Goal: Information Seeking & Learning: Learn about a topic

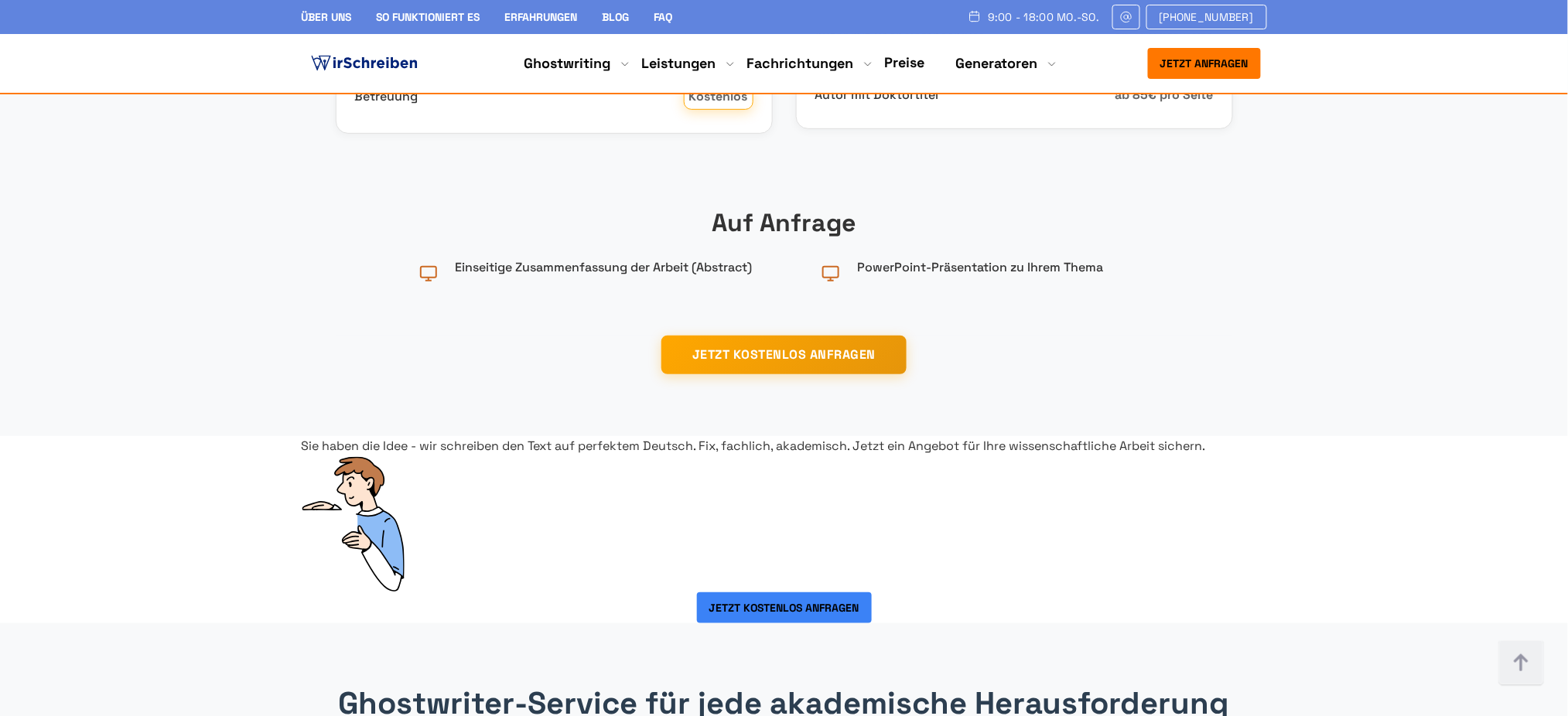
scroll to position [2267, 0]
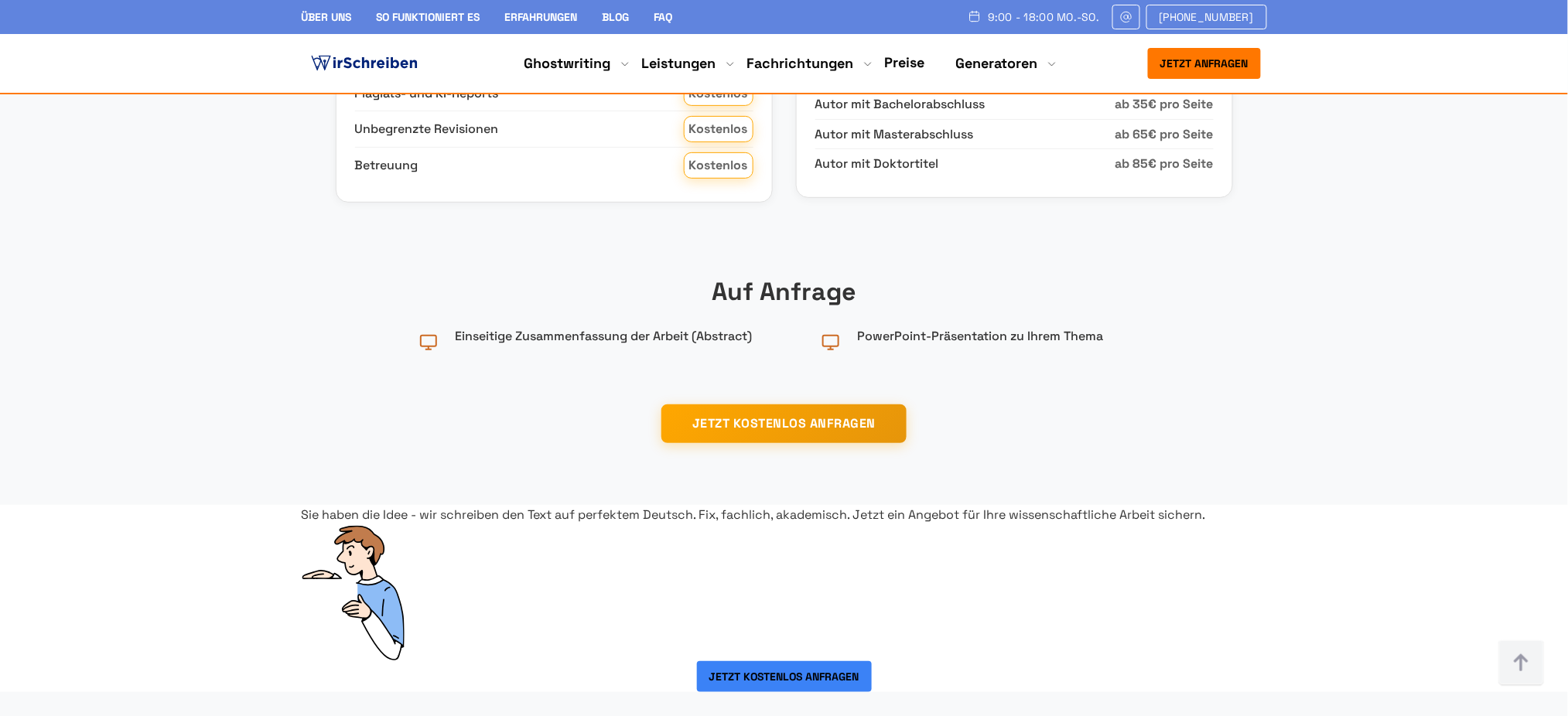
drag, startPoint x: 605, startPoint y: 430, endPoint x: 764, endPoint y: 438, distance: 159.2
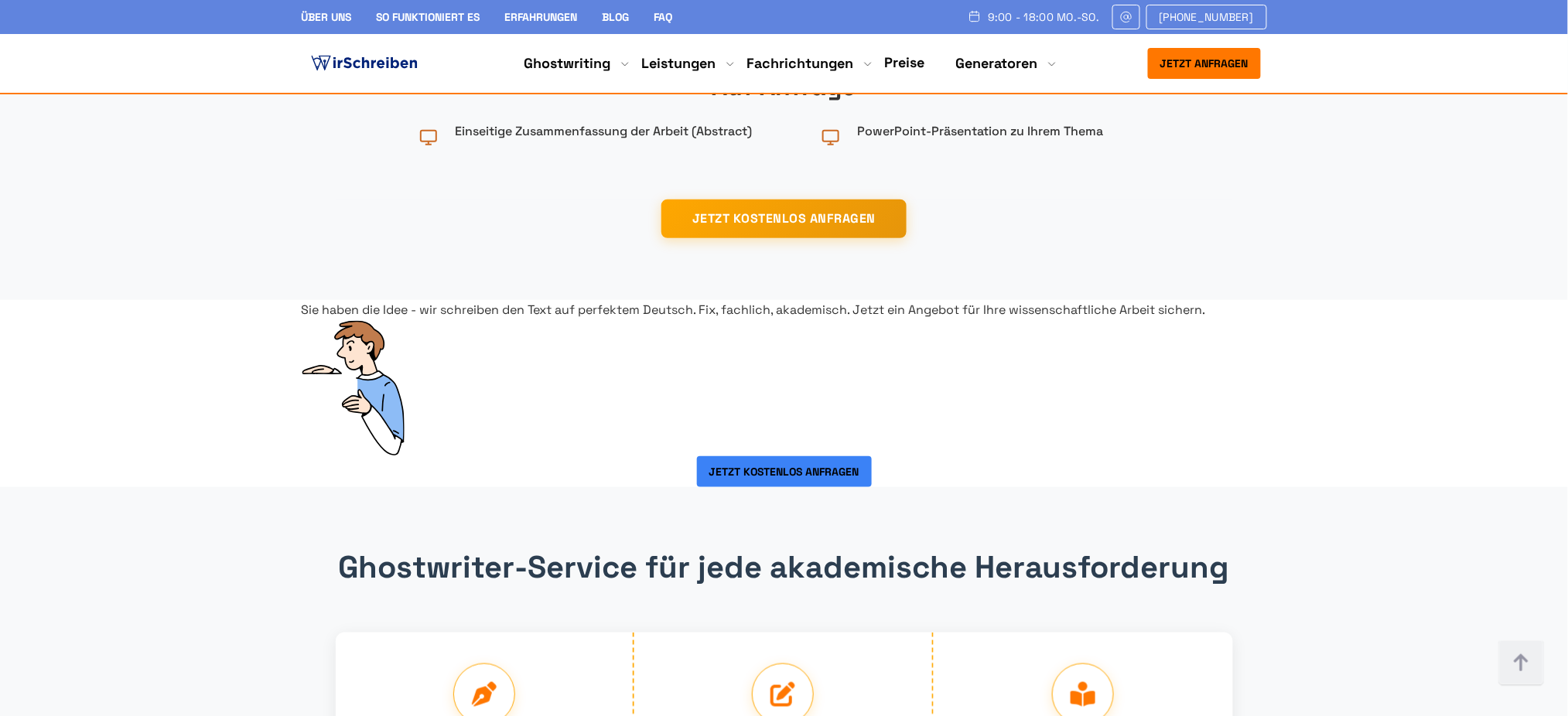
scroll to position [2473, 0]
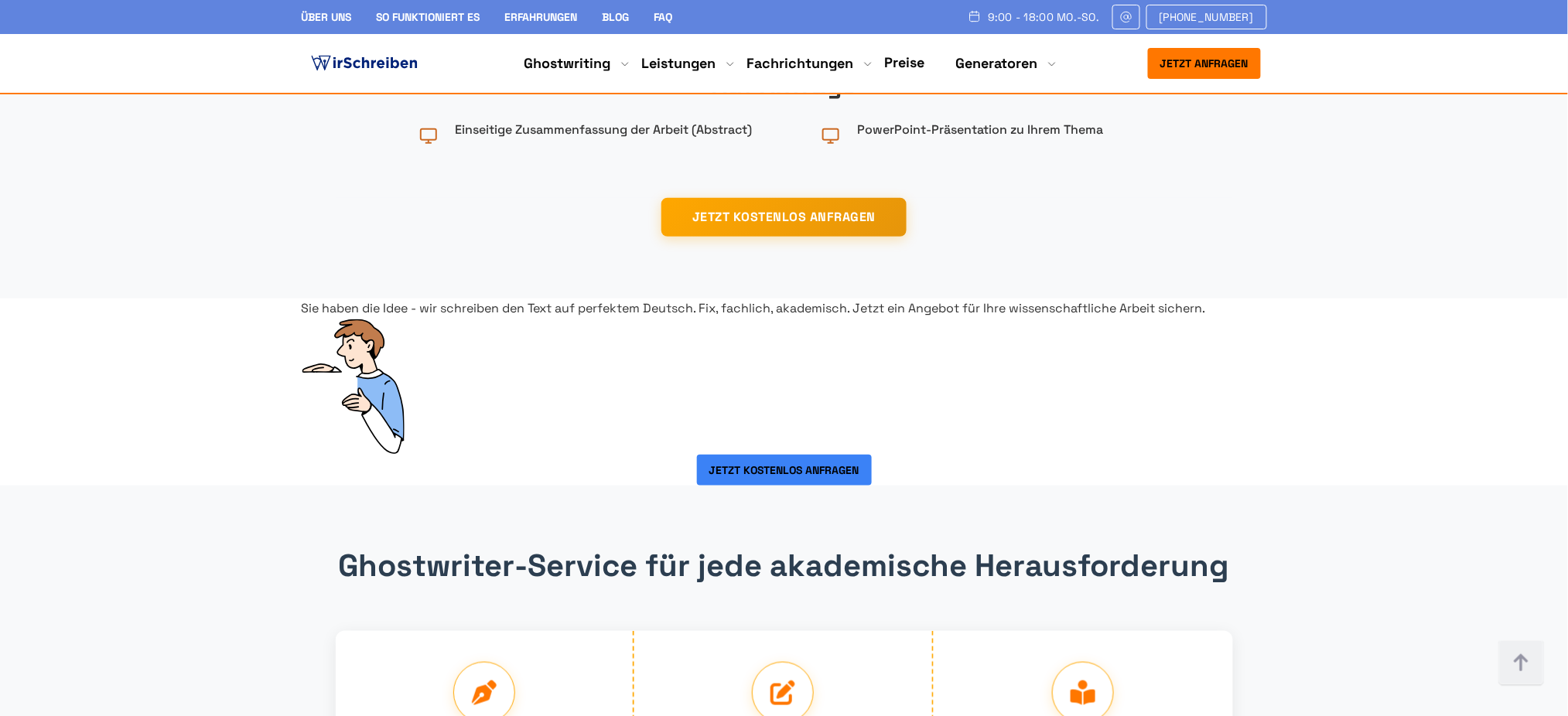
drag, startPoint x: 1058, startPoint y: 230, endPoint x: 1190, endPoint y: 243, distance: 132.6
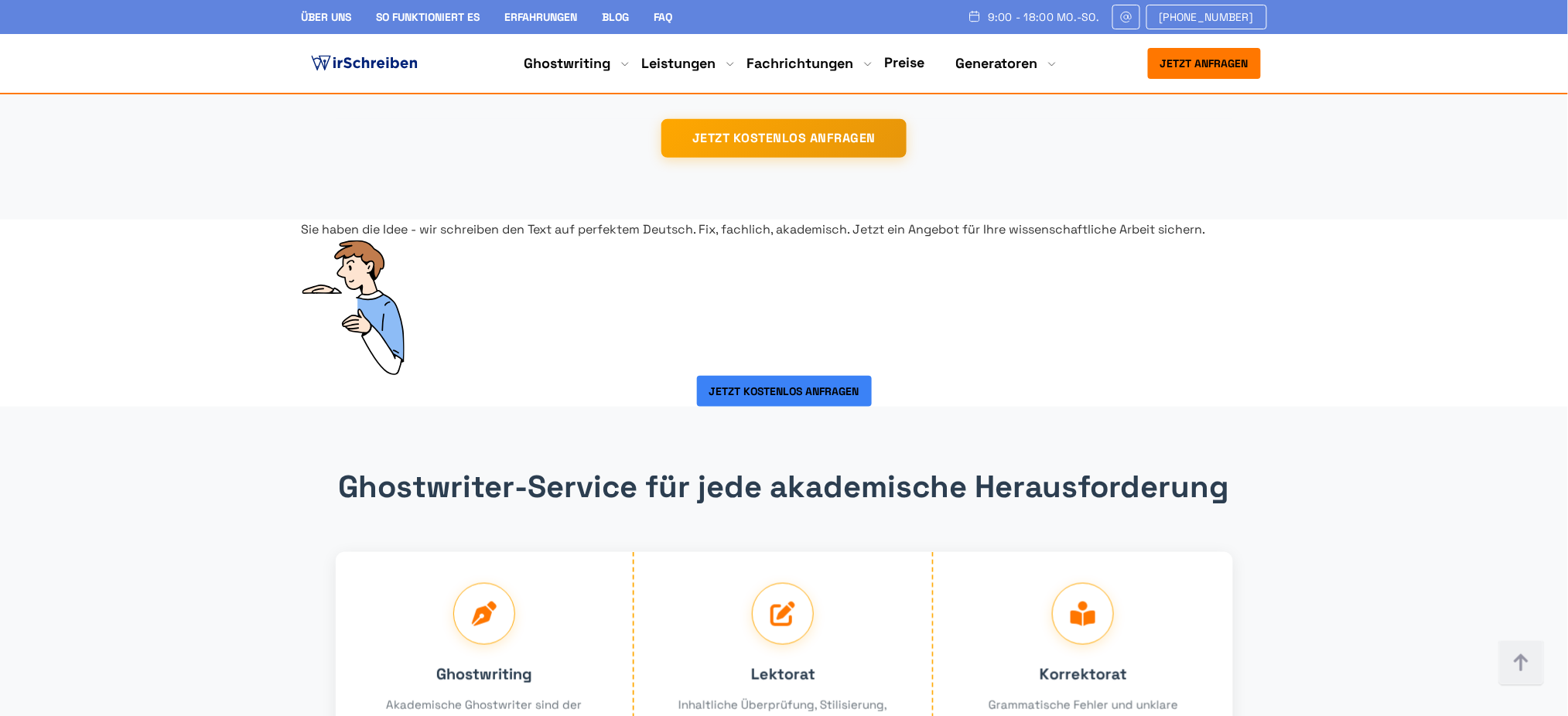
scroll to position [2680, 0]
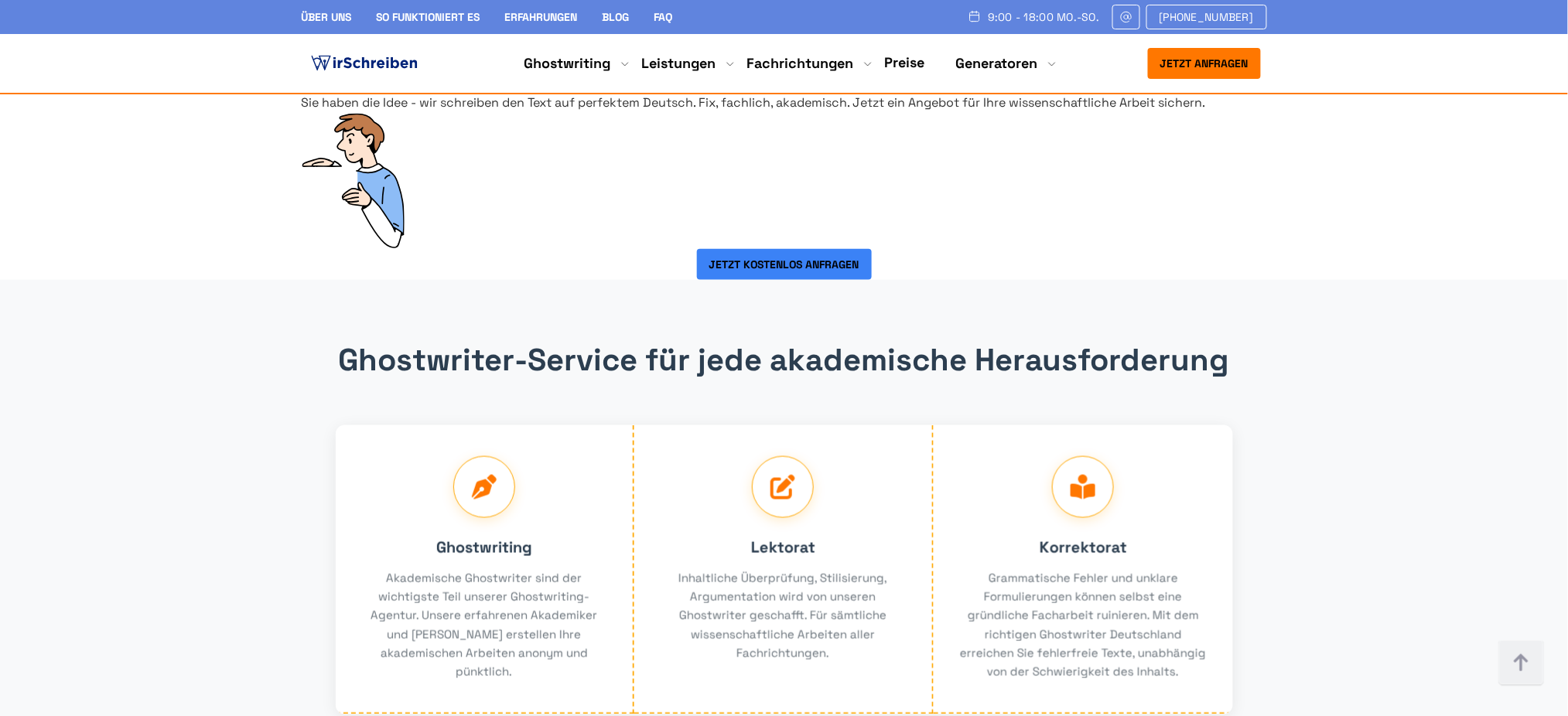
drag, startPoint x: 1159, startPoint y: 361, endPoint x: 1078, endPoint y: 360, distance: 81.0
copy link "Essay"
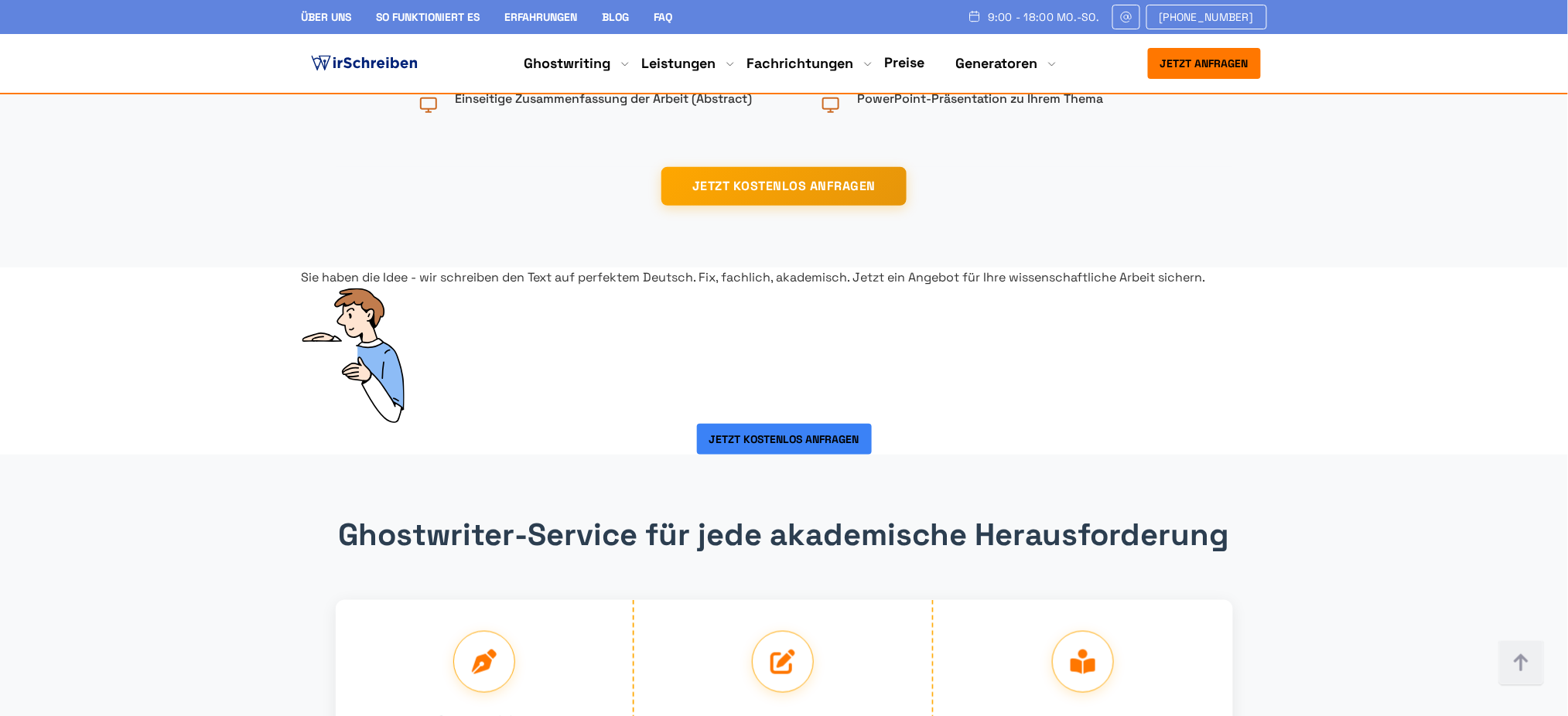
scroll to position [2370, 0]
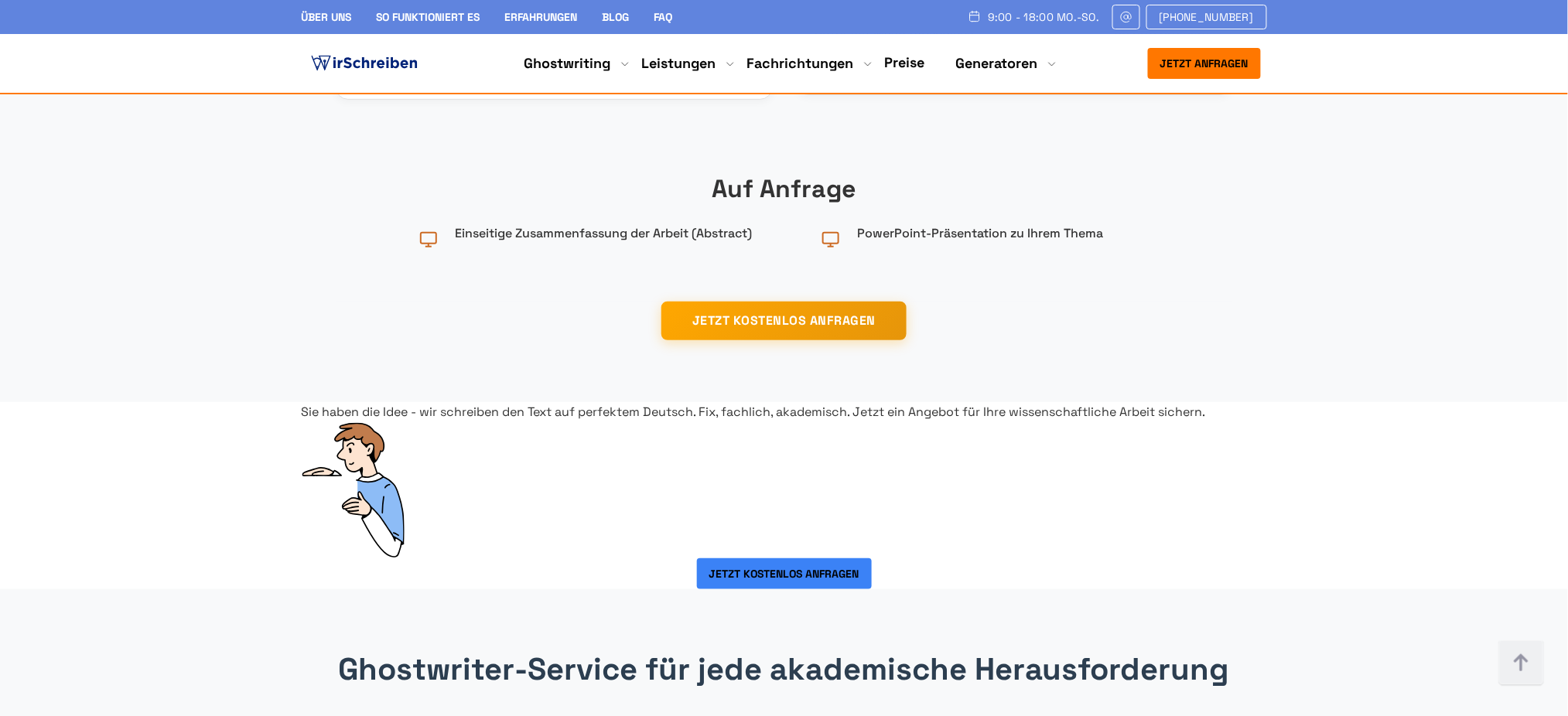
drag, startPoint x: 820, startPoint y: 327, endPoint x: 992, endPoint y: 330, distance: 172.0
copy link "Seminararbeit"
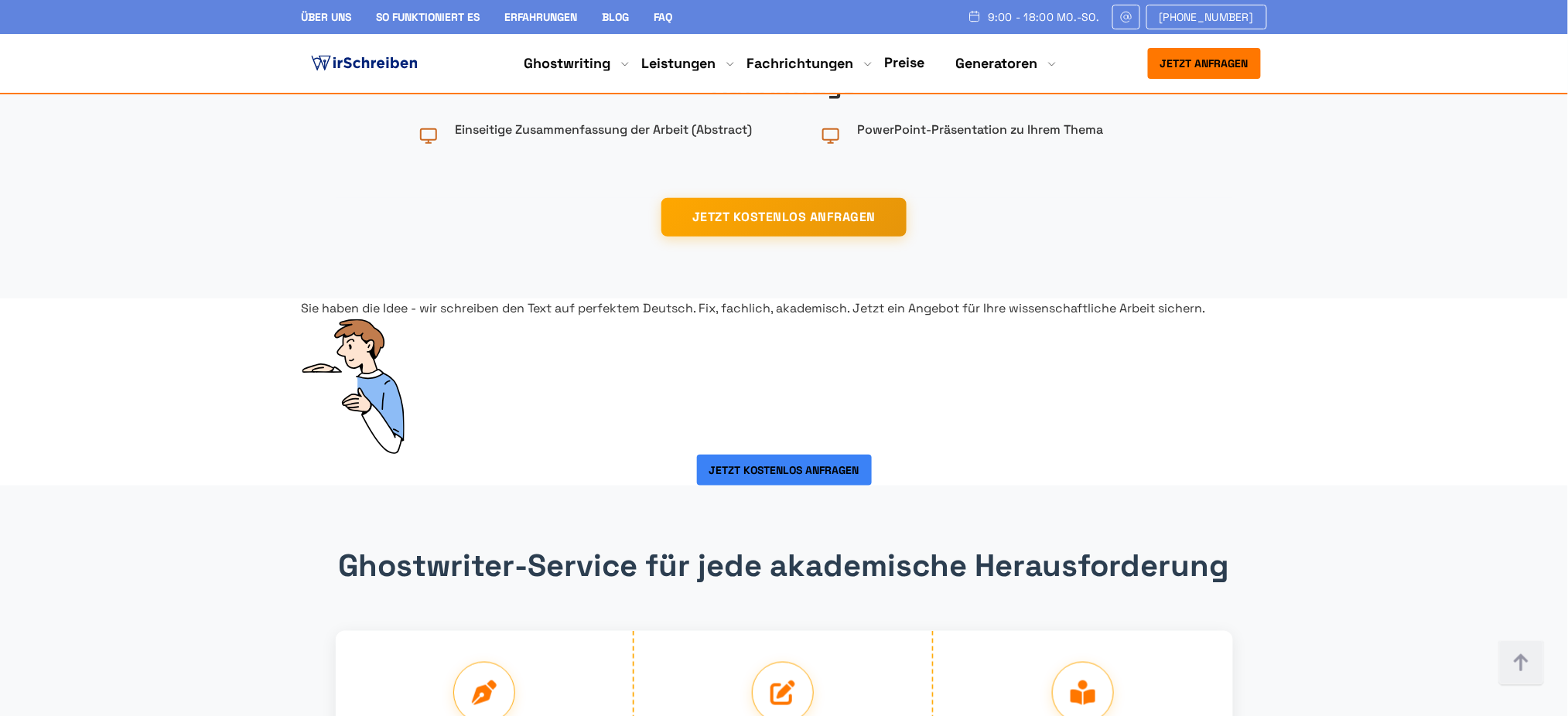
scroll to position [2576, 0]
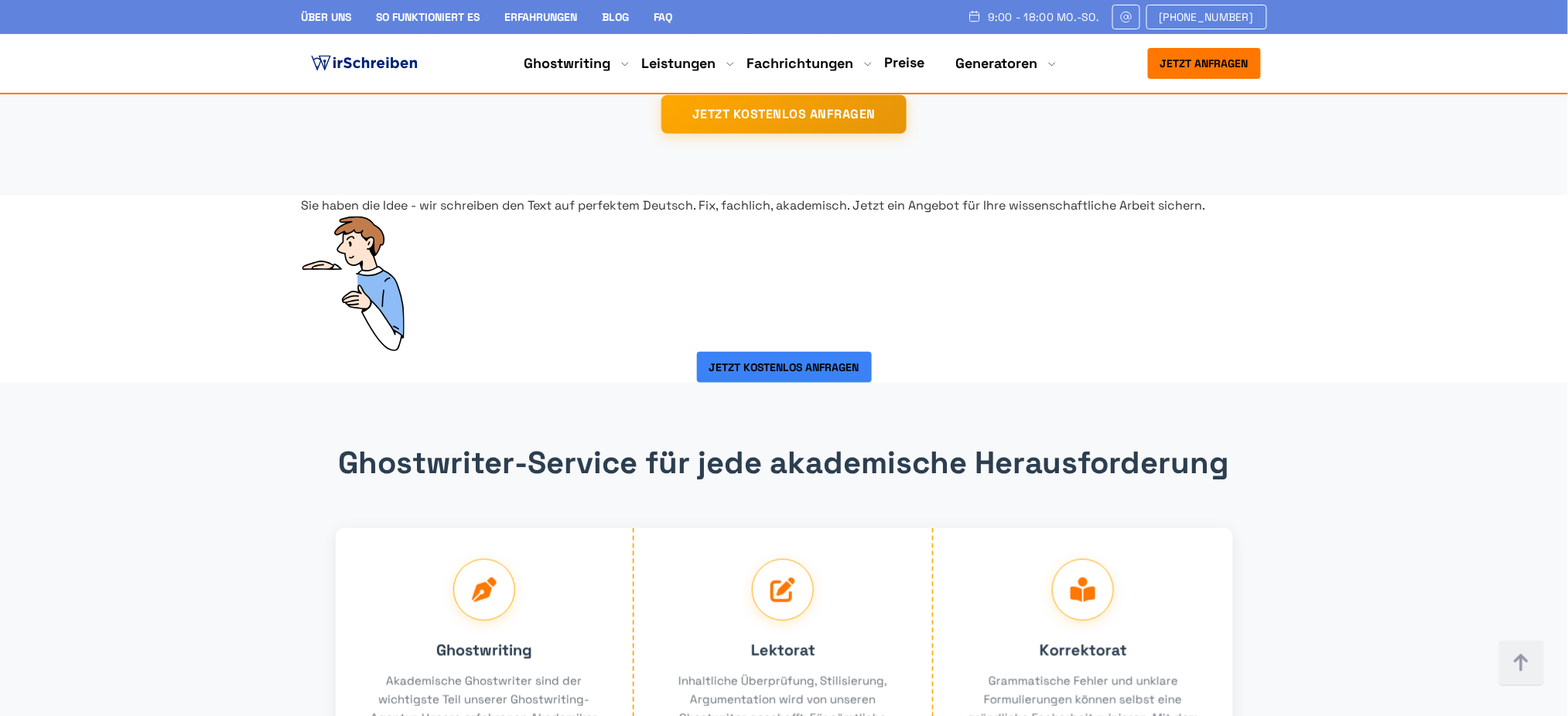
drag, startPoint x: 532, startPoint y: 127, endPoint x: 364, endPoint y: 132, distance: 168.1
copy link "Bachelorarbeit"
drag, startPoint x: 603, startPoint y: 293, endPoint x: 737, endPoint y: 300, distance: 134.2
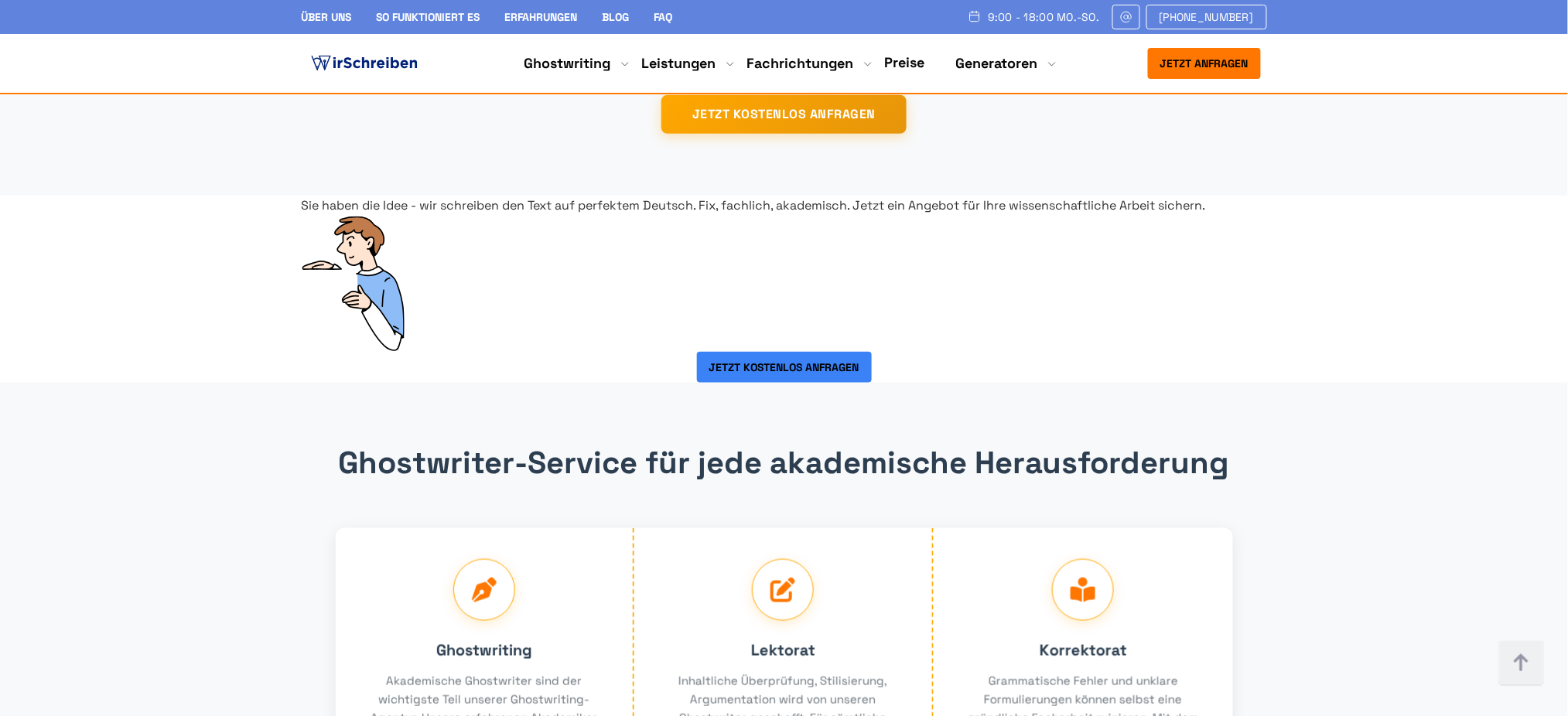
copy link "Facharbeit"
drag, startPoint x: 822, startPoint y: 293, endPoint x: 992, endPoint y: 293, distance: 170.0
copy link "Examensarbeit"
drag, startPoint x: 727, startPoint y: 457, endPoint x: 616, endPoint y: 459, distance: 111.0
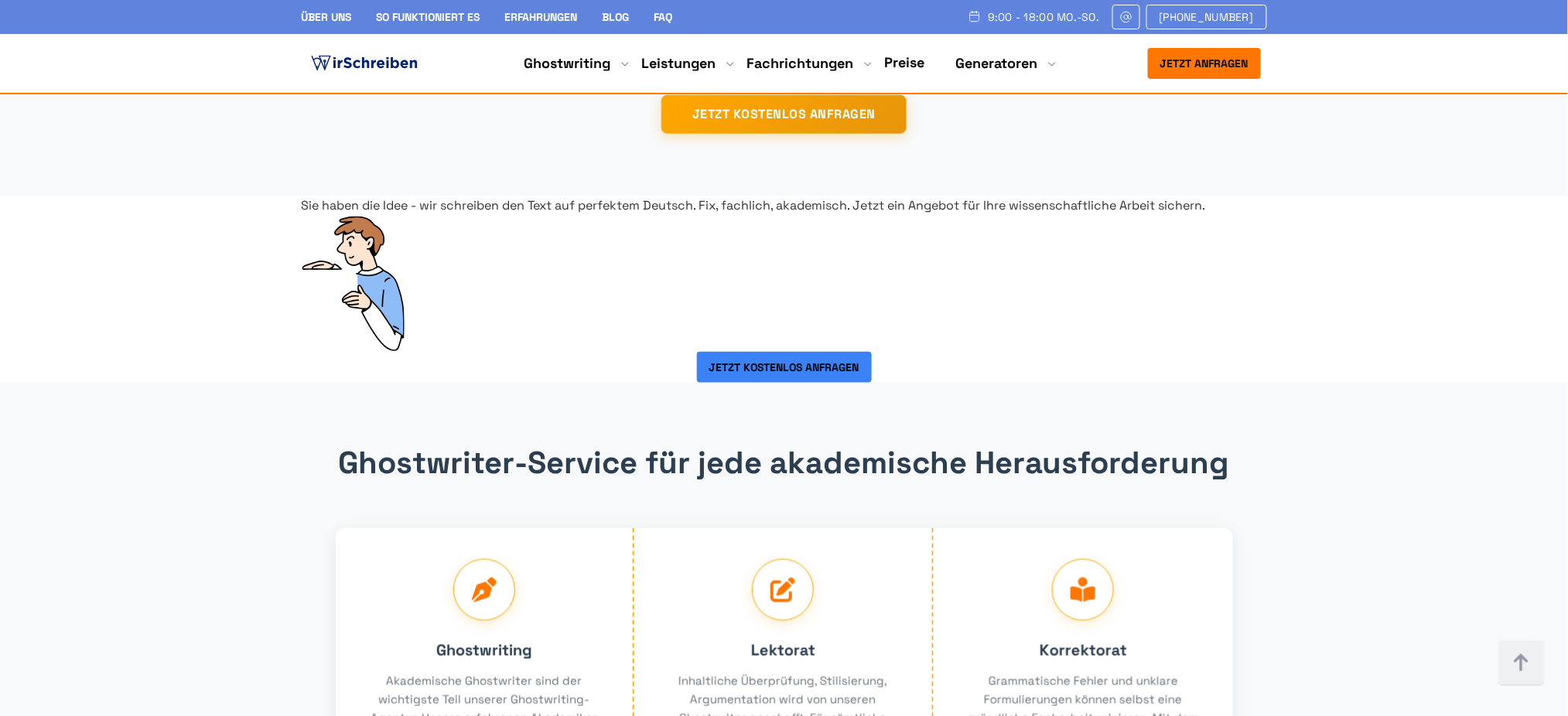
copy link "Exposé"
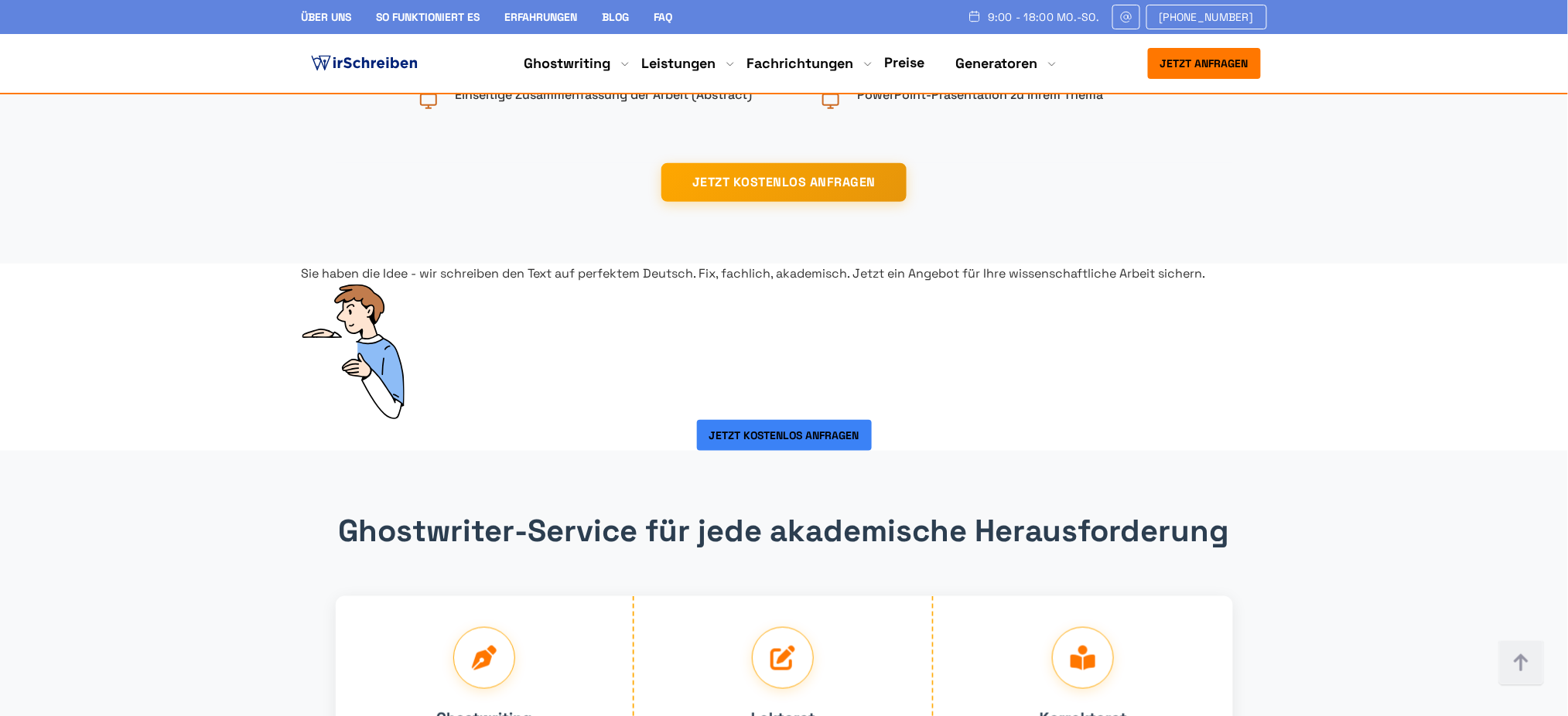
scroll to position [2473, 0]
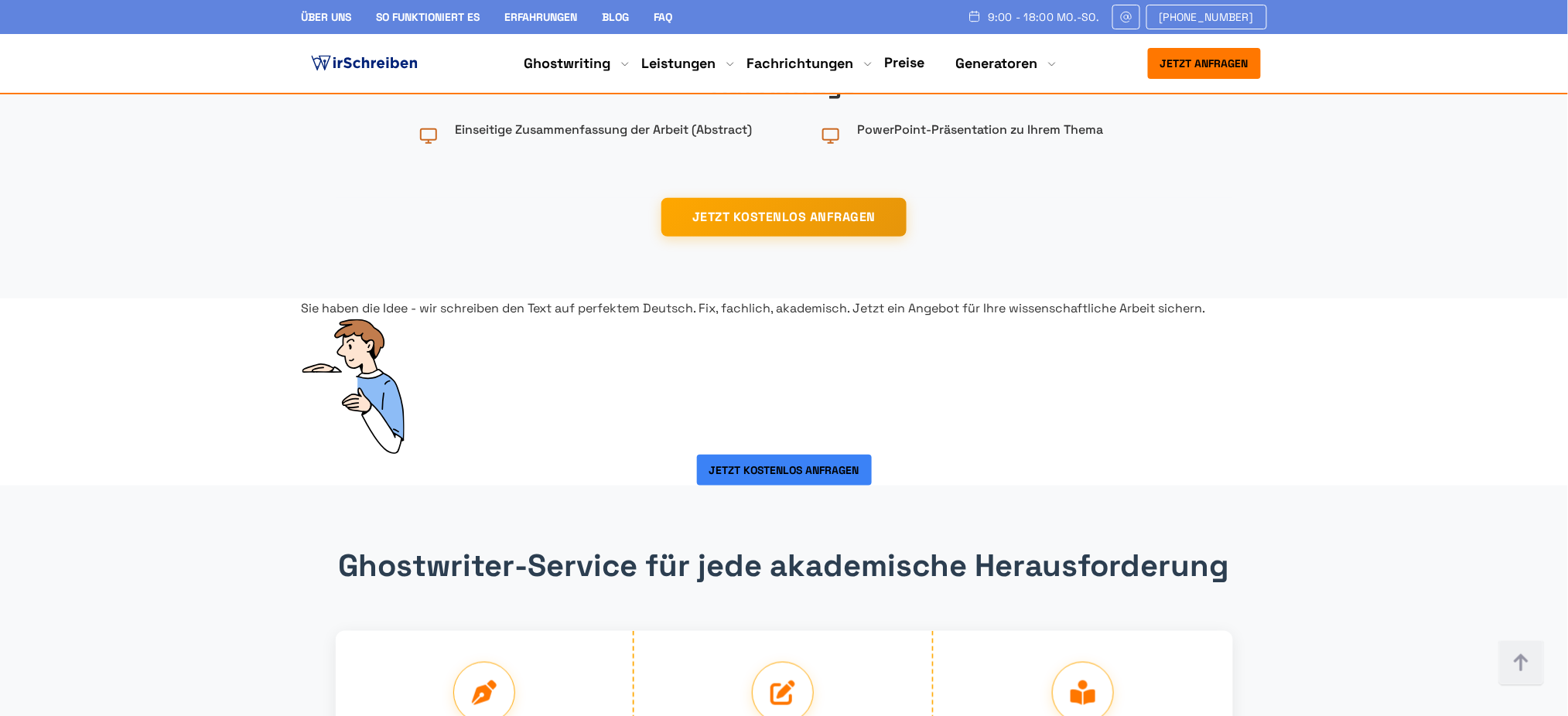
drag, startPoint x: 724, startPoint y: 399, endPoint x: 592, endPoint y: 399, distance: 132.0
copy link "Facharbeit"
drag, startPoint x: 1065, startPoint y: 221, endPoint x: 1250, endPoint y: 234, distance: 185.5
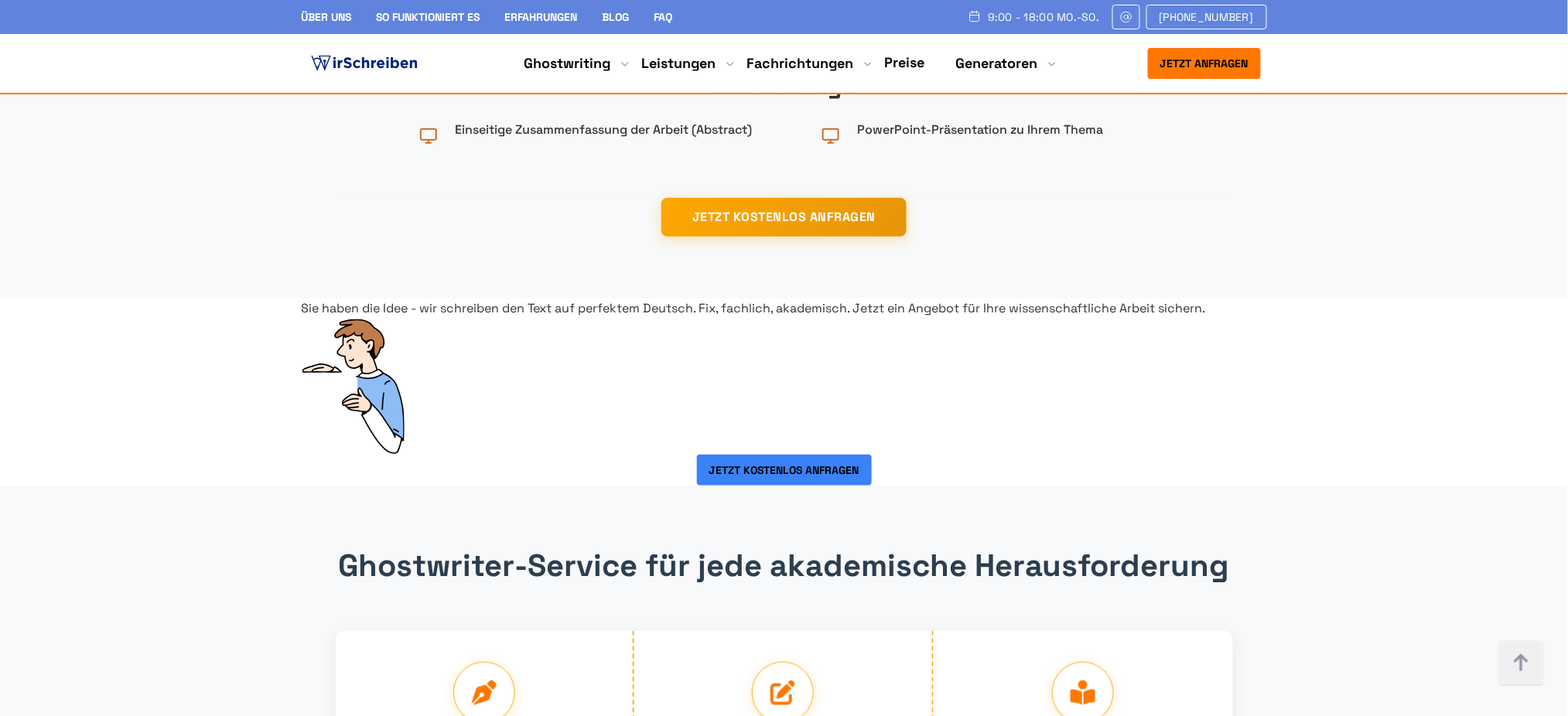
copy link "Hausarbeit"
